Goal: Transaction & Acquisition: Purchase product/service

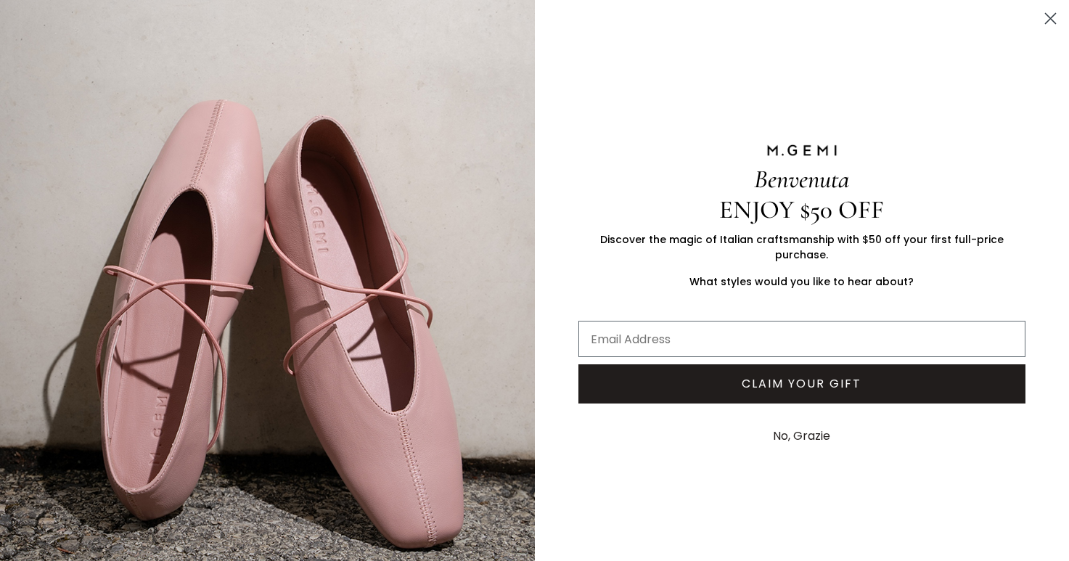
click at [78, 56] on img "FULLSCREEN Form" at bounding box center [267, 299] width 535 height 598
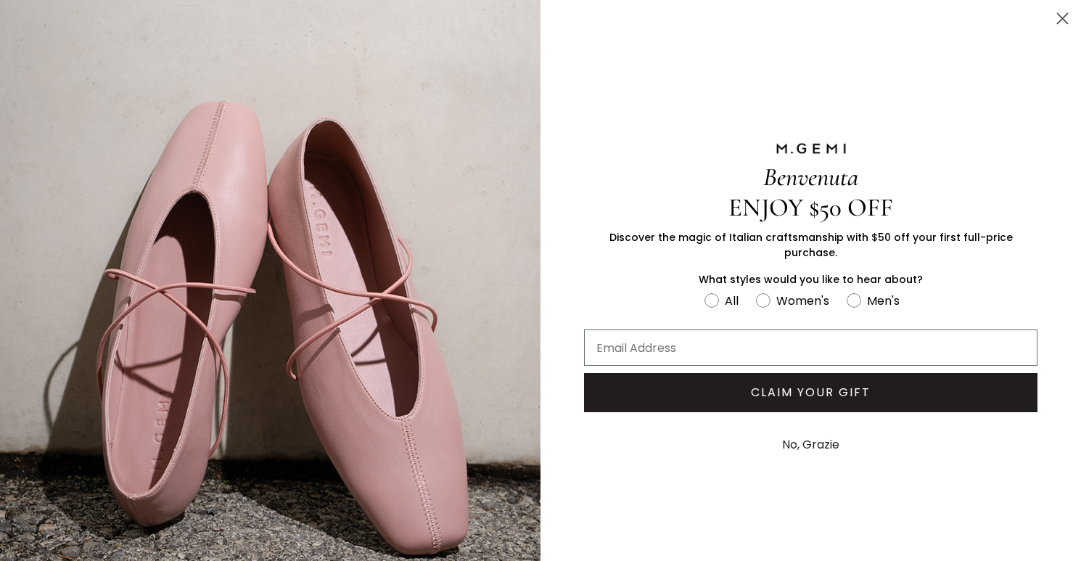
click at [1058, 18] on icon "Close dialog" at bounding box center [1063, 19] width 10 height 10
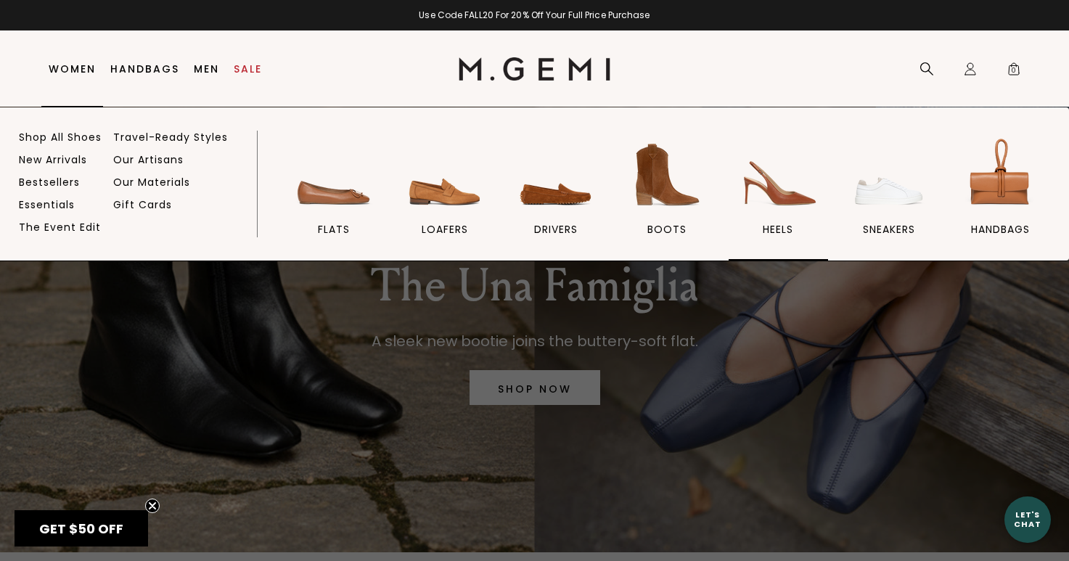
click at [770, 230] on span "heels" at bounding box center [777, 229] width 30 height 13
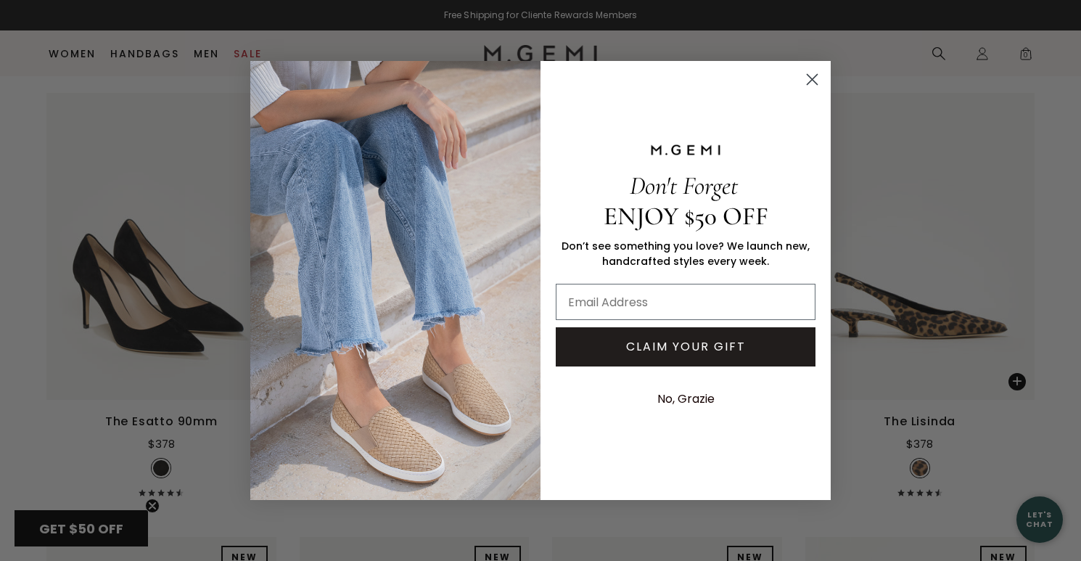
click at [813, 74] on circle "Close dialog" at bounding box center [812, 79] width 24 height 24
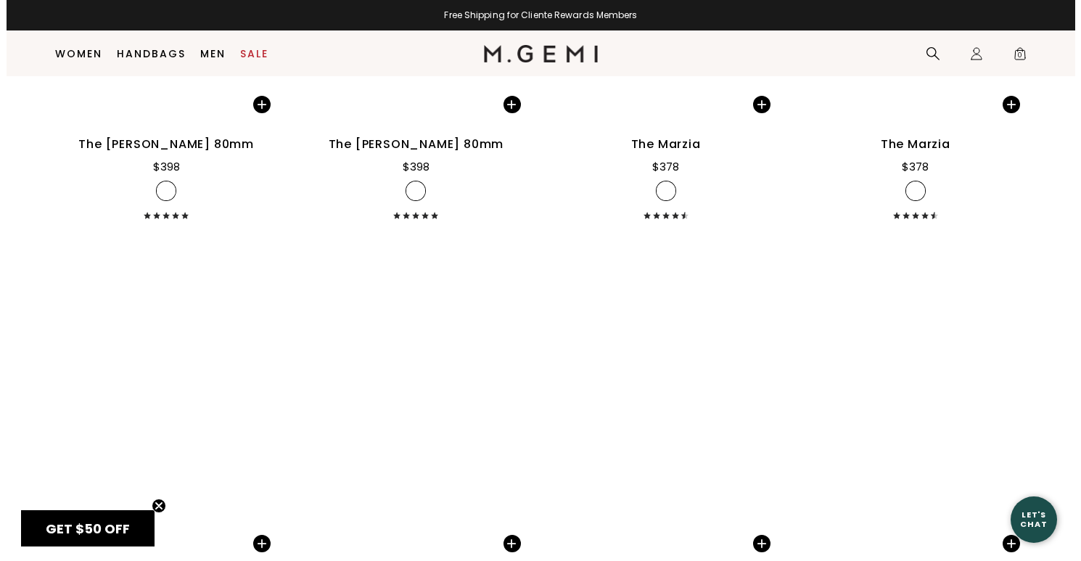
scroll to position [2799, 0]
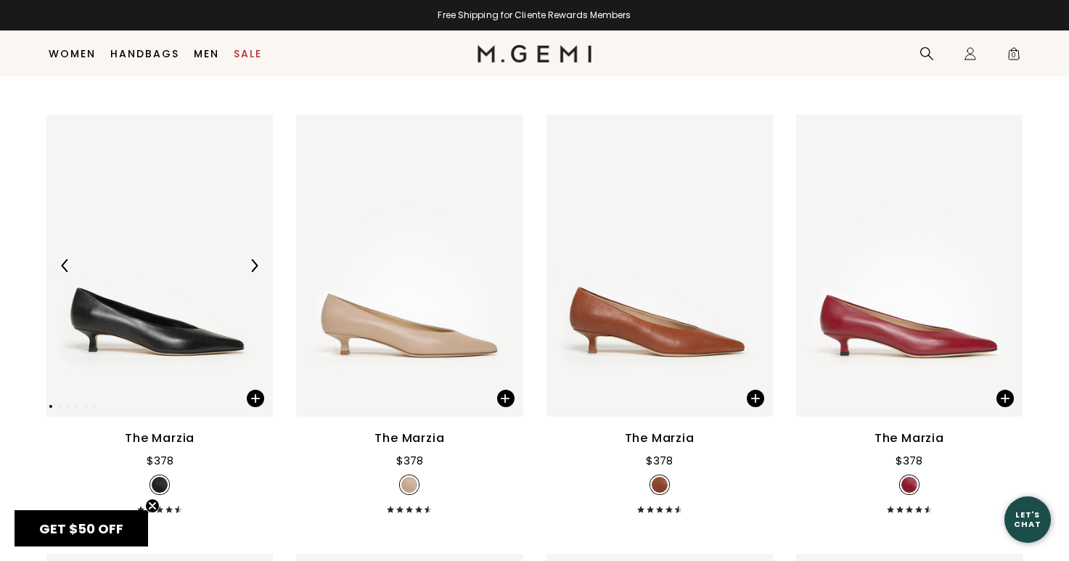
click at [260, 269] on img at bounding box center [253, 265] width 13 height 13
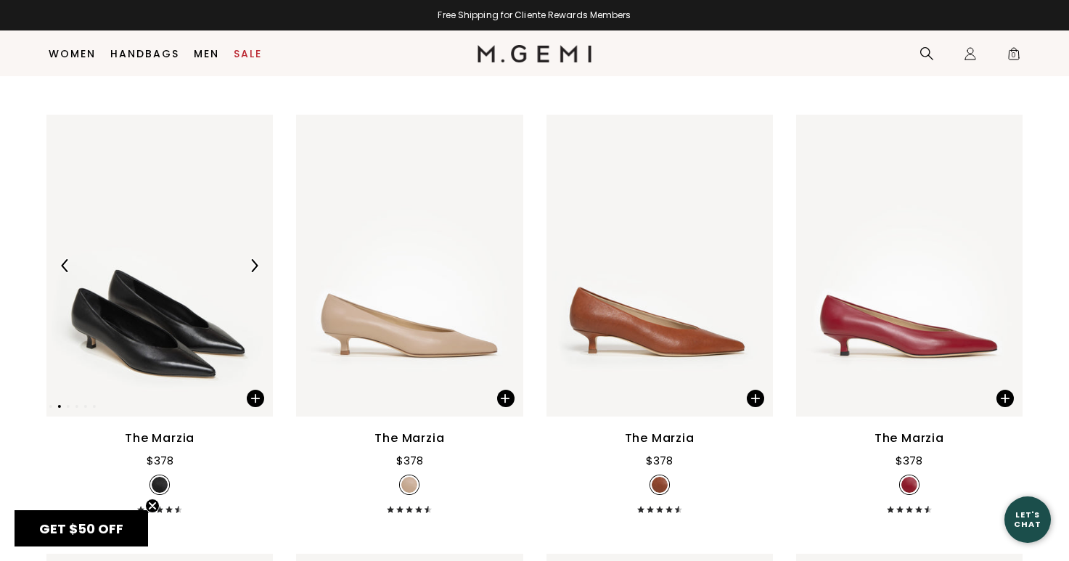
click at [257, 268] on img at bounding box center [253, 265] width 13 height 13
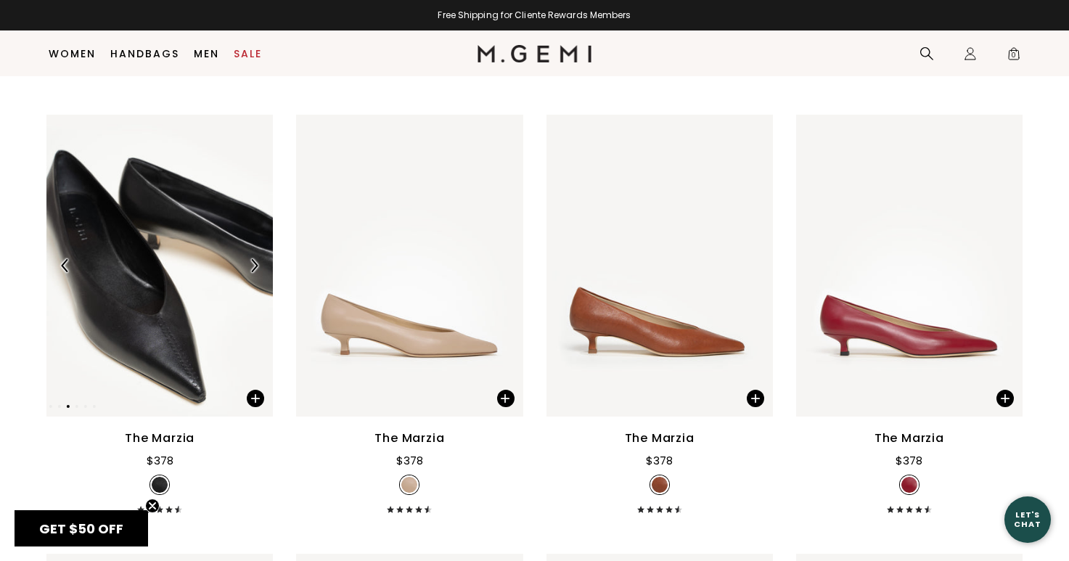
click at [257, 268] on img at bounding box center [253, 265] width 13 height 13
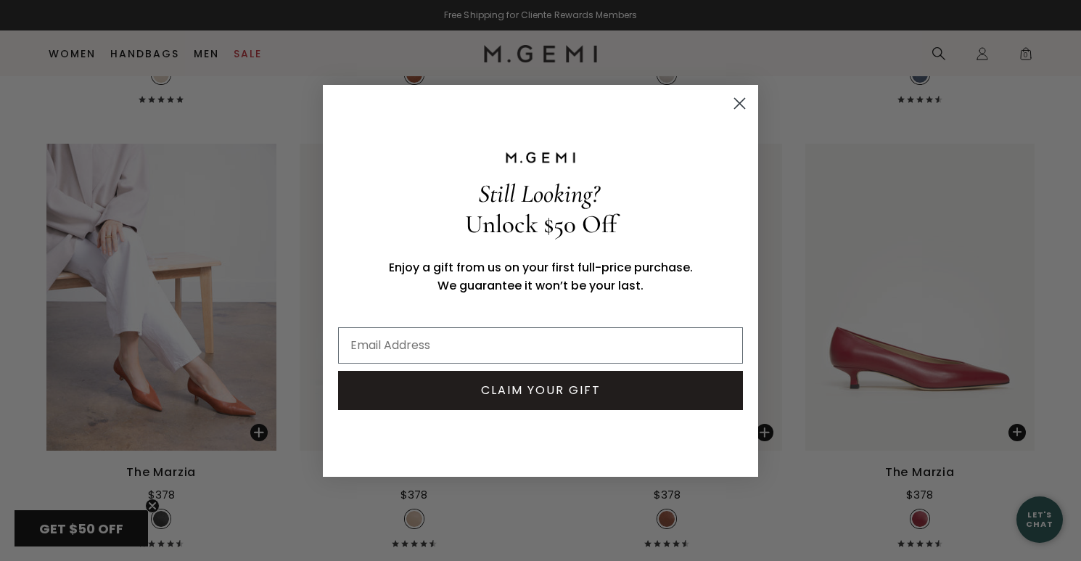
scroll to position [2828, 0]
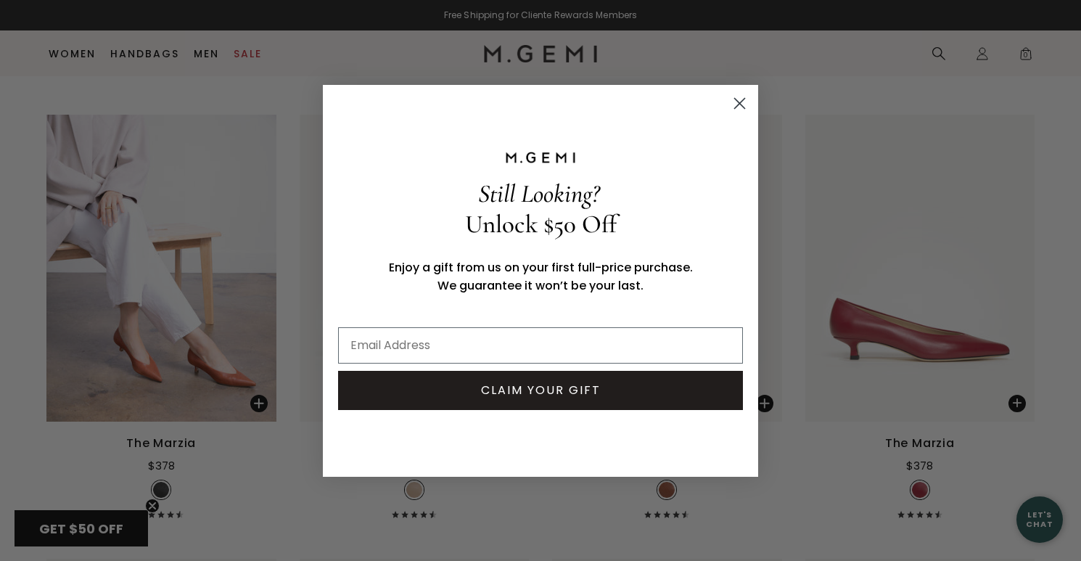
click at [736, 102] on circle "Close dialog" at bounding box center [740, 103] width 24 height 24
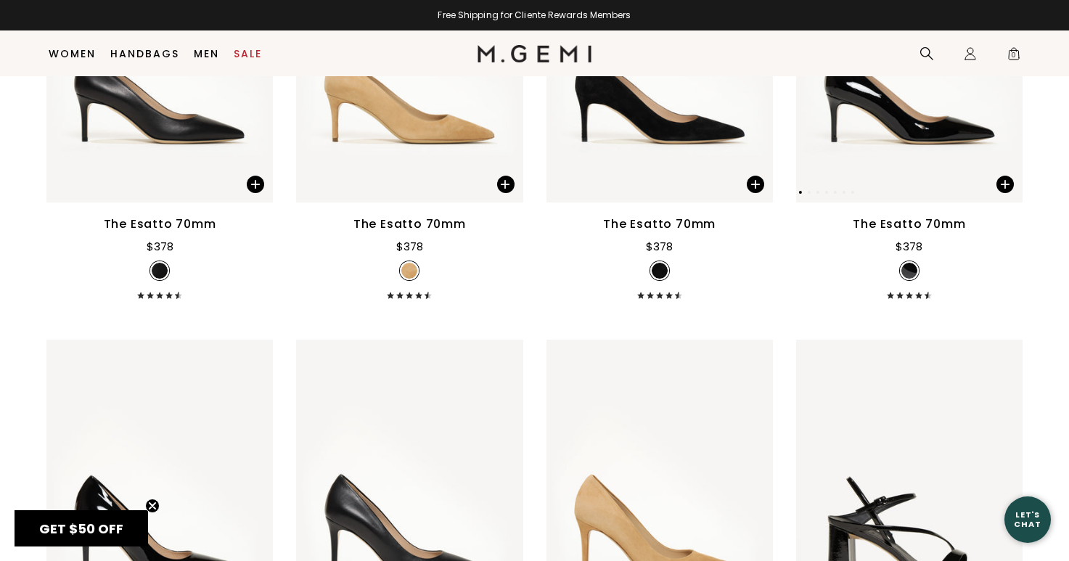
scroll to position [3307, 0]
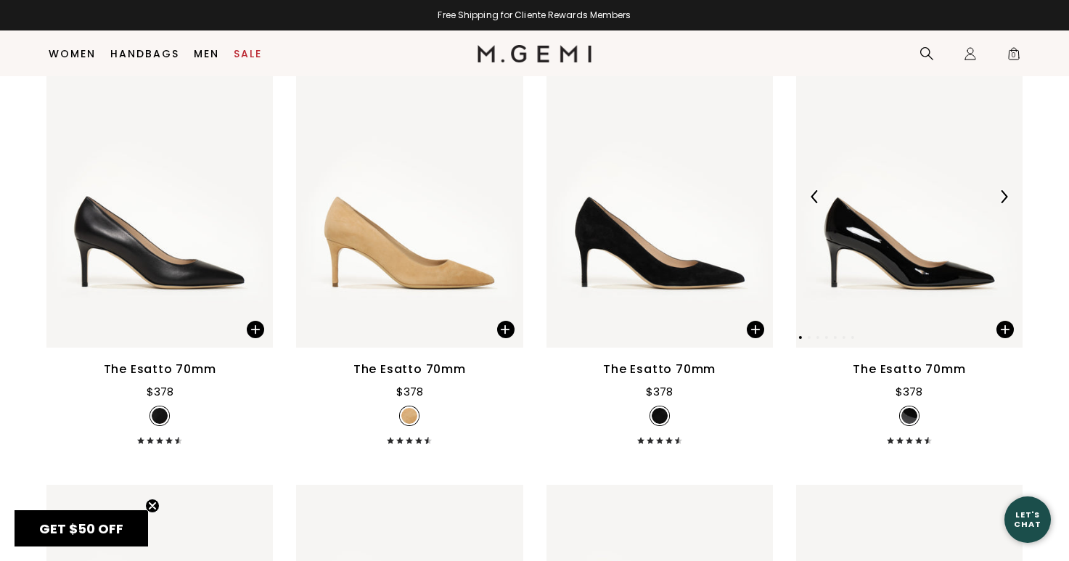
click at [1006, 194] on img at bounding box center [1003, 196] width 13 height 13
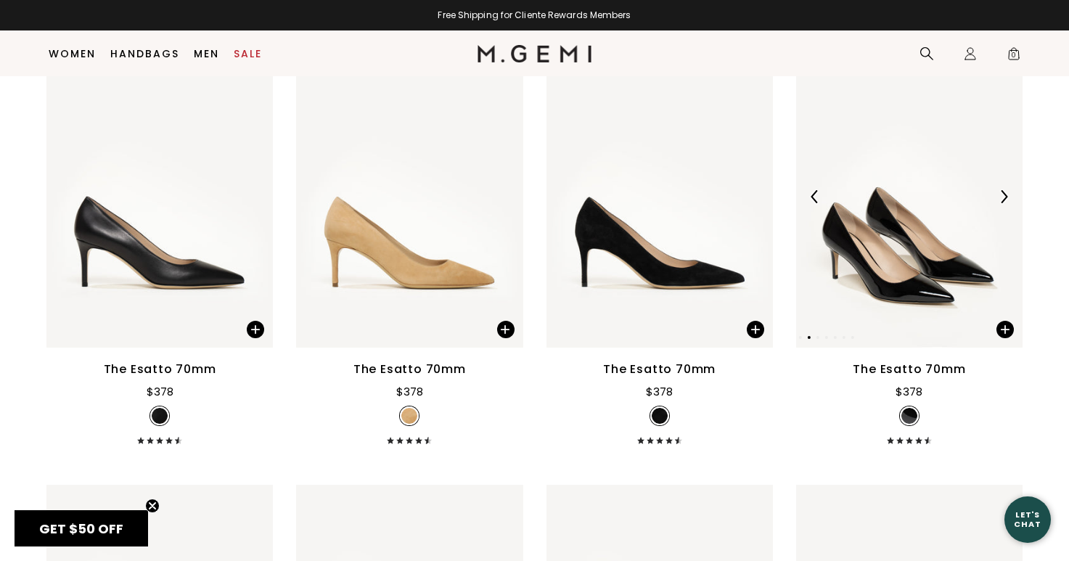
click at [1006, 194] on img at bounding box center [1003, 196] width 13 height 13
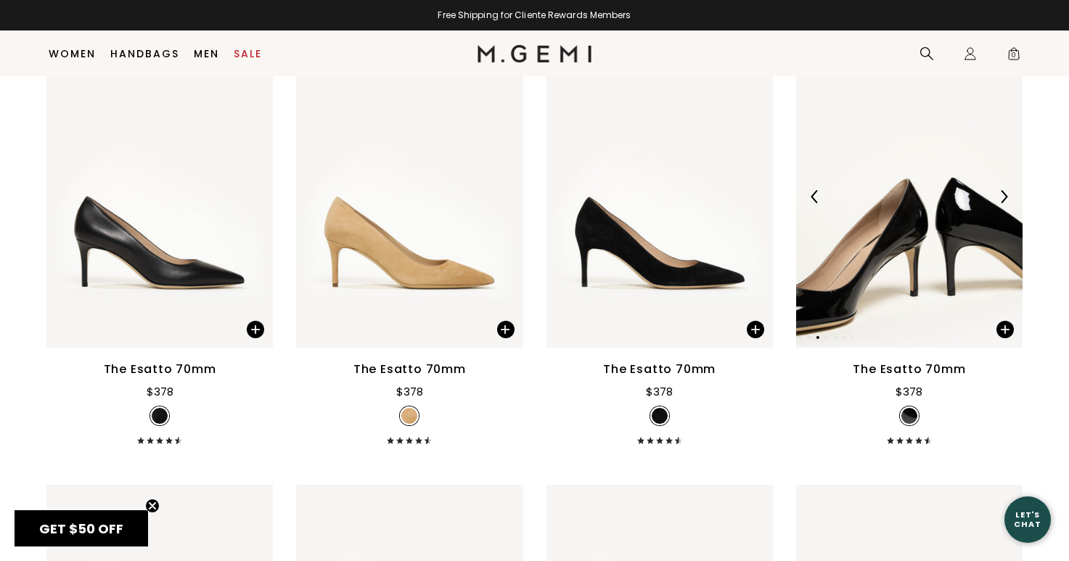
click at [1006, 194] on img at bounding box center [1003, 196] width 13 height 13
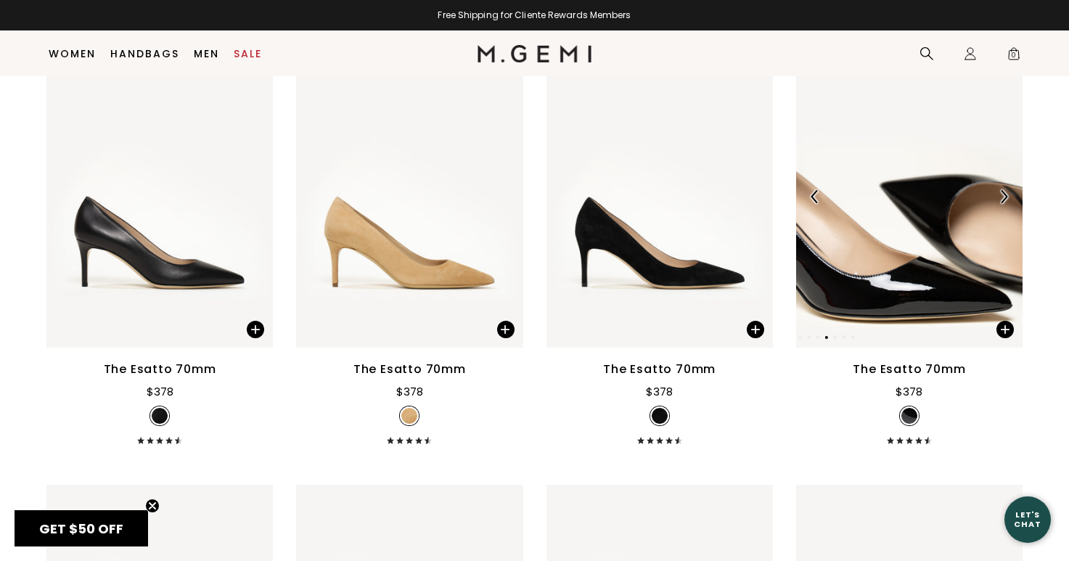
click at [897, 168] on img at bounding box center [909, 197] width 226 height 302
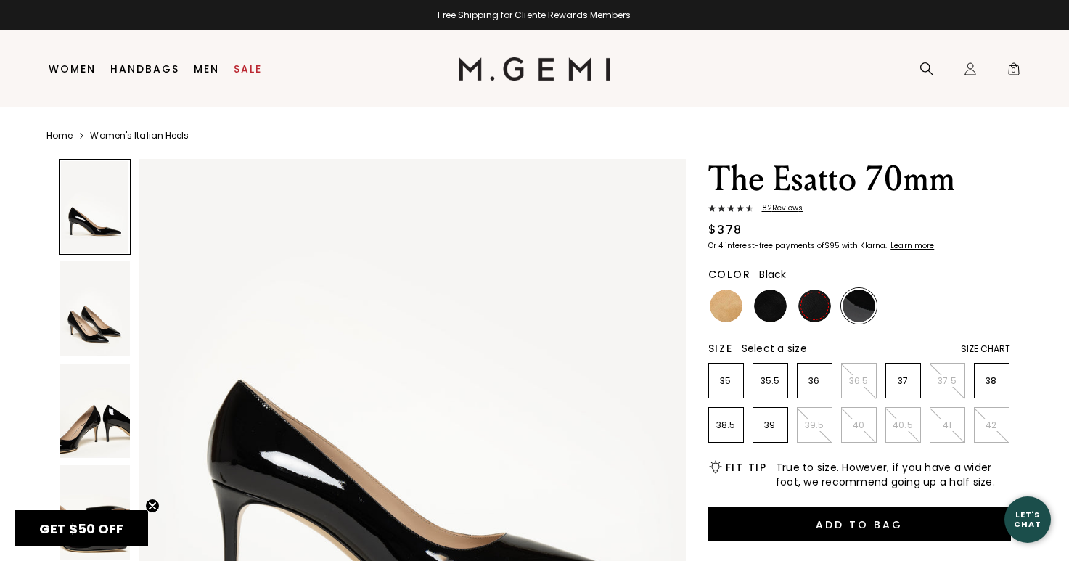
click at [815, 305] on img at bounding box center [814, 305] width 33 height 33
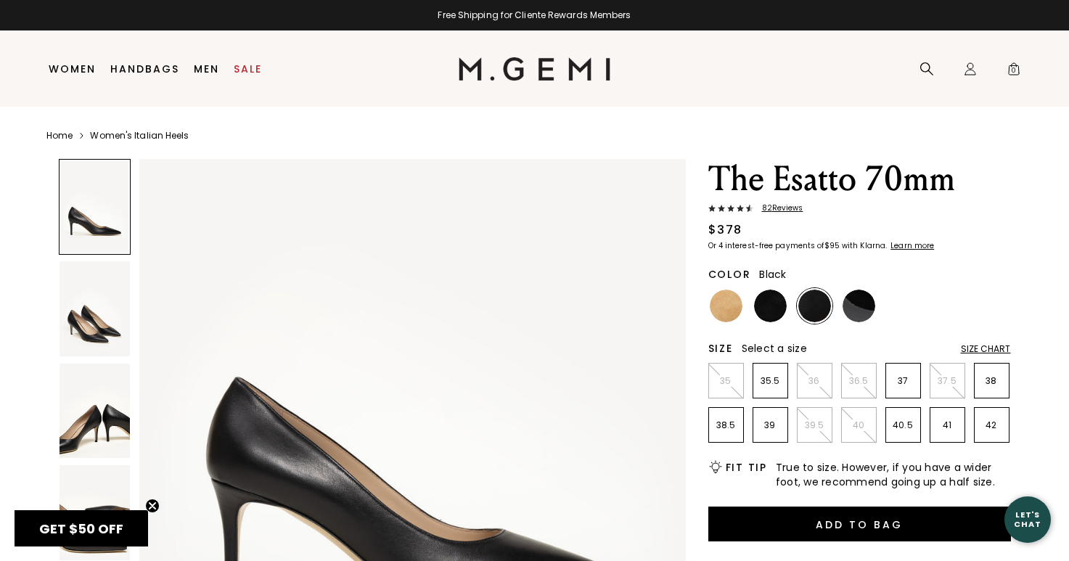
scroll to position [218, 0]
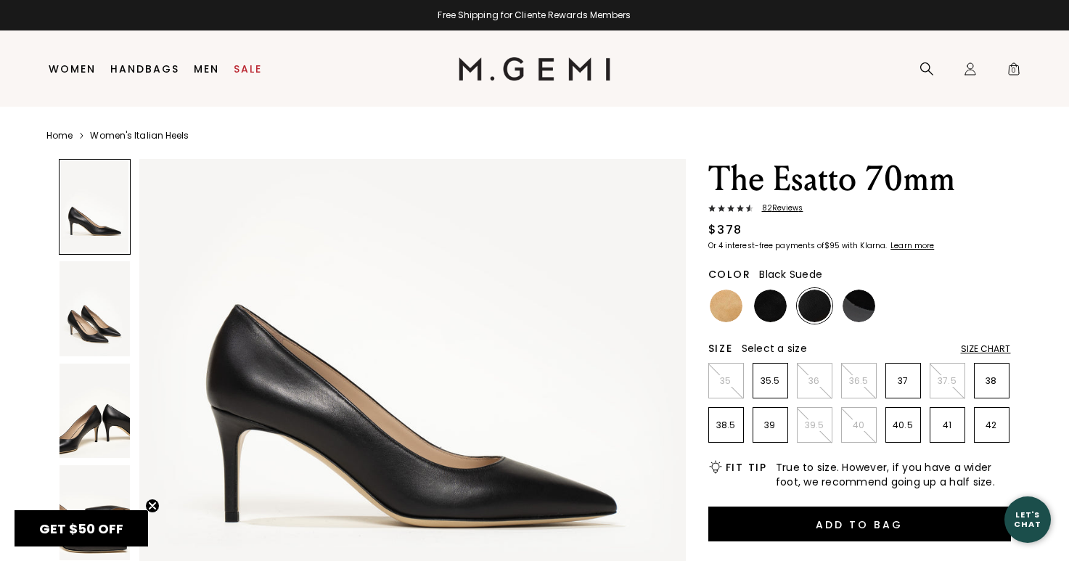
click at [768, 303] on img at bounding box center [770, 305] width 33 height 33
